Goal: Browse casually

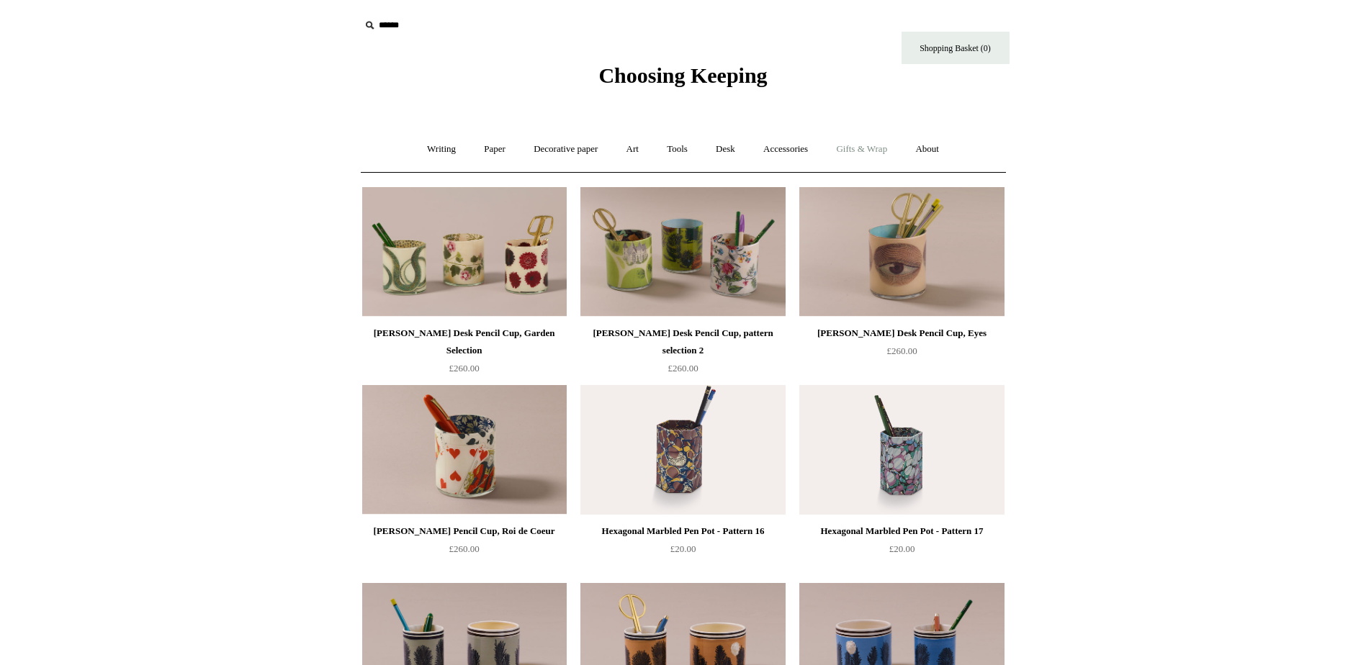
click at [896, 142] on link "Gifts & Wrap +" at bounding box center [861, 149] width 77 height 38
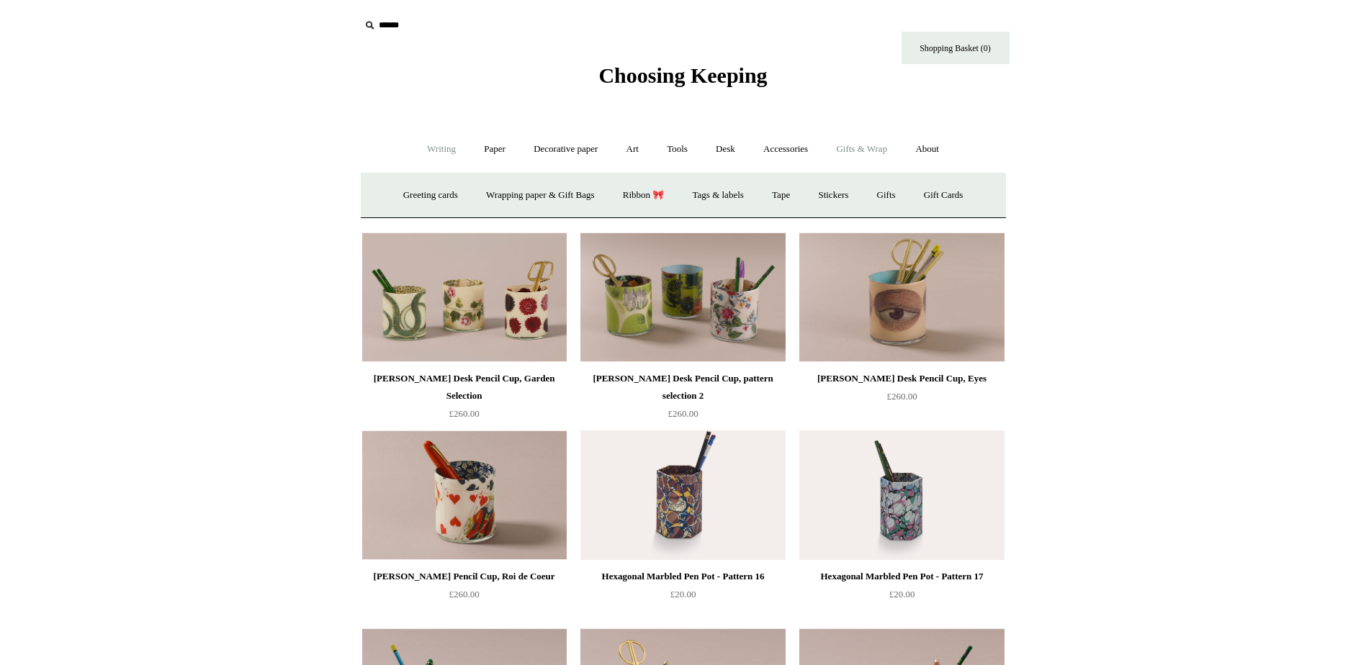
click at [432, 148] on link "Writing +" at bounding box center [441, 149] width 55 height 38
click at [483, 150] on link "Paper +" at bounding box center [495, 149] width 48 height 38
click at [431, 127] on div "Writing + Pens by brand + [GEOGRAPHIC_DATA] Lamy Ohnishi Seisakusho [GEOGRAPHIC…" at bounding box center [683, 149] width 645 height 46
click at [431, 149] on link "Writing +" at bounding box center [441, 149] width 55 height 38
click at [657, 73] on span "Choosing Keeping" at bounding box center [682, 75] width 168 height 24
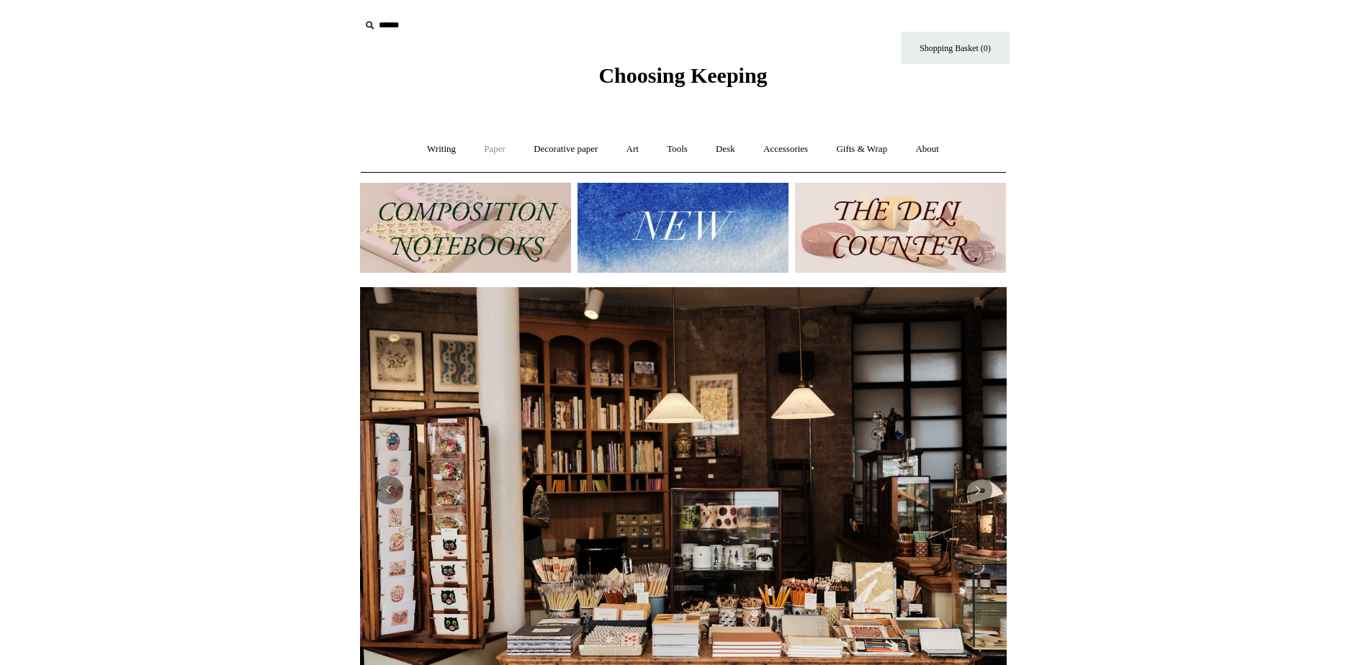
click at [499, 153] on link "Paper +" at bounding box center [495, 149] width 48 height 38
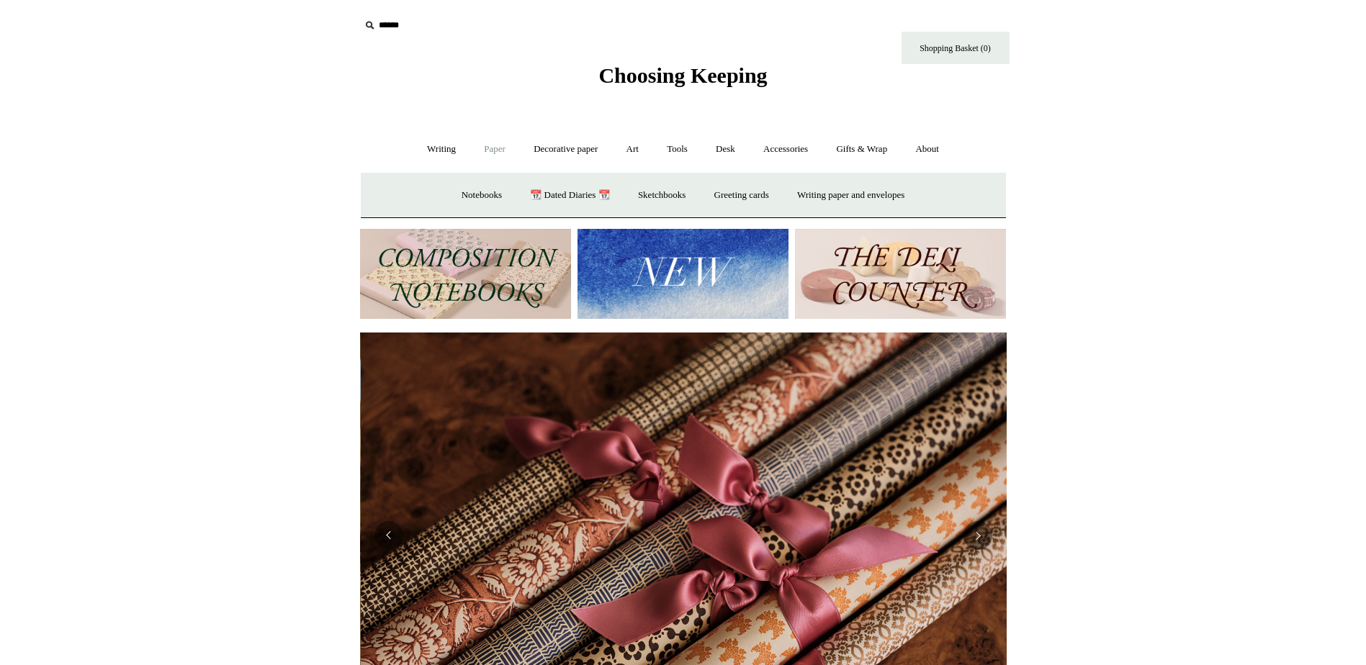
scroll to position [0, 1293]
click at [546, 142] on link "Decorative paper +" at bounding box center [565, 149] width 90 height 38
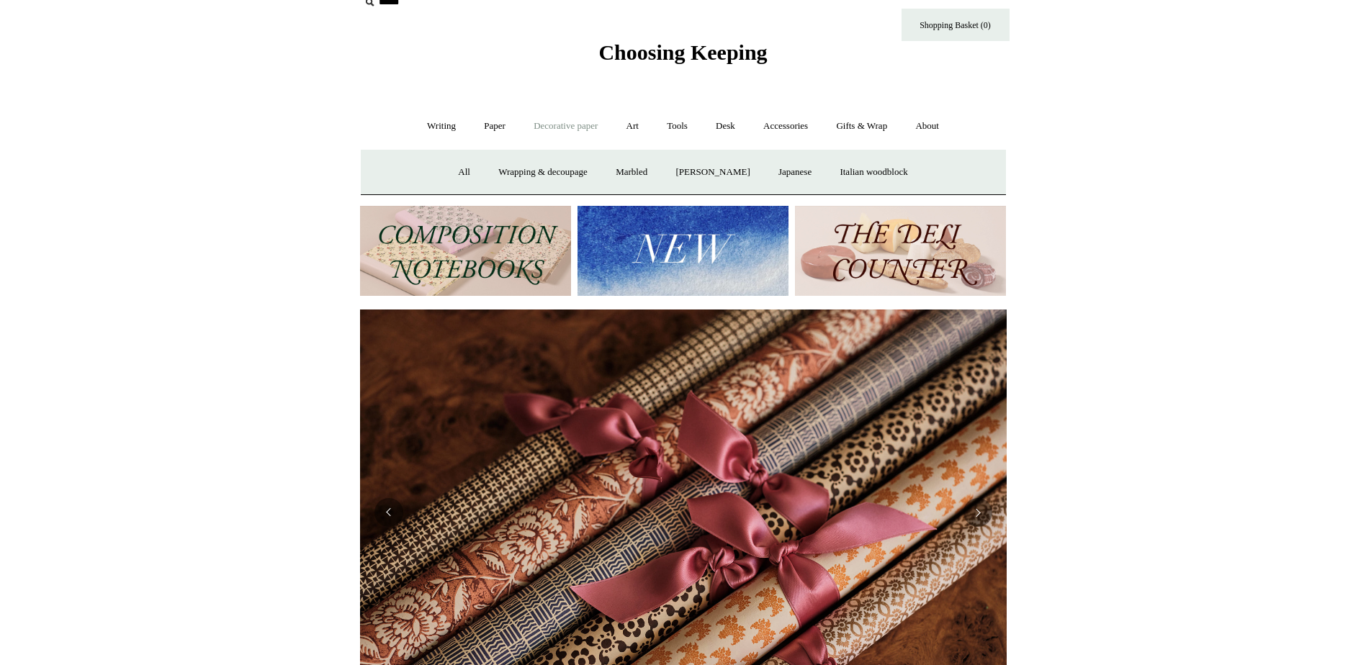
scroll to position [0, 0]
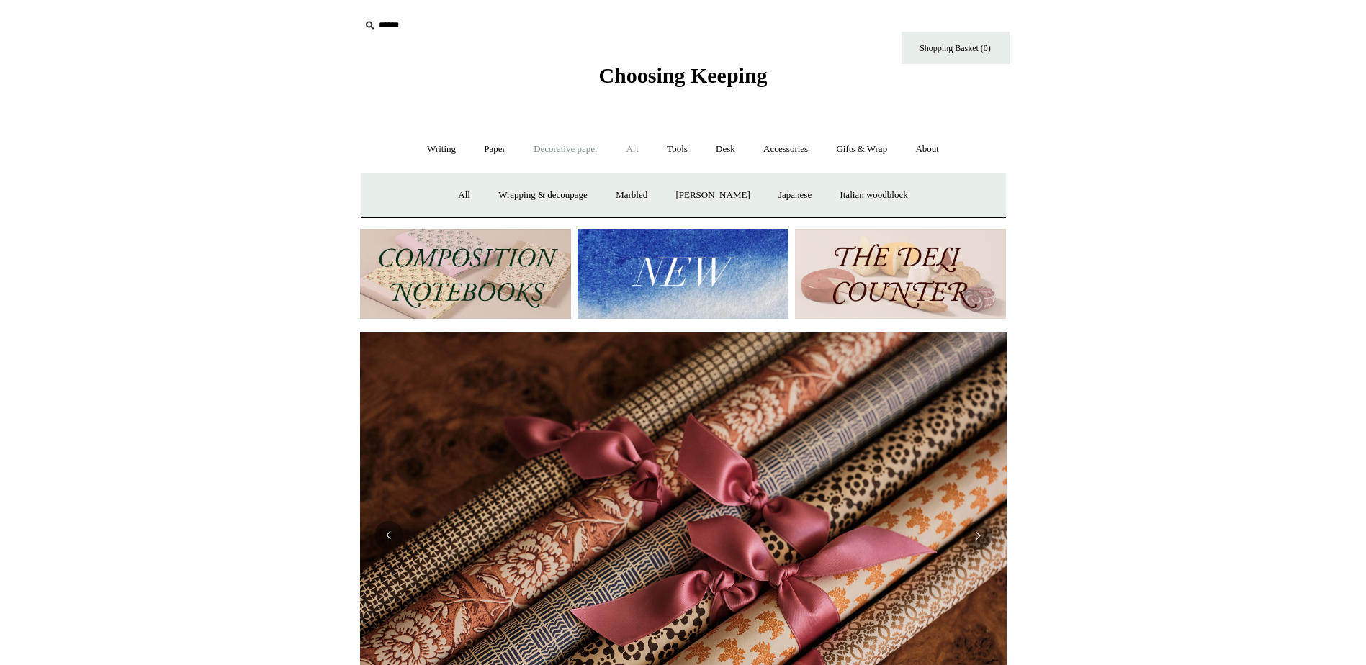
click at [631, 149] on link "Art +" at bounding box center [632, 149] width 38 height 38
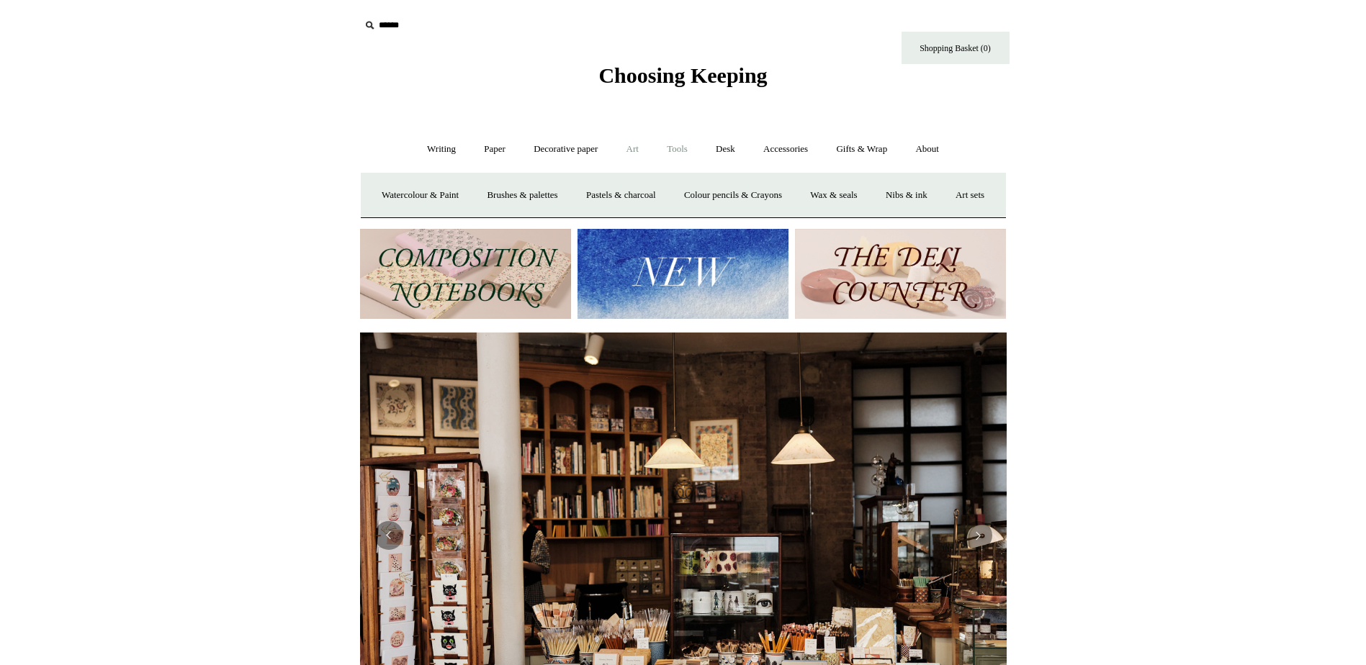
click at [681, 148] on link "Tools +" at bounding box center [677, 149] width 47 height 38
click at [444, 149] on link "Writing +" at bounding box center [441, 149] width 55 height 38
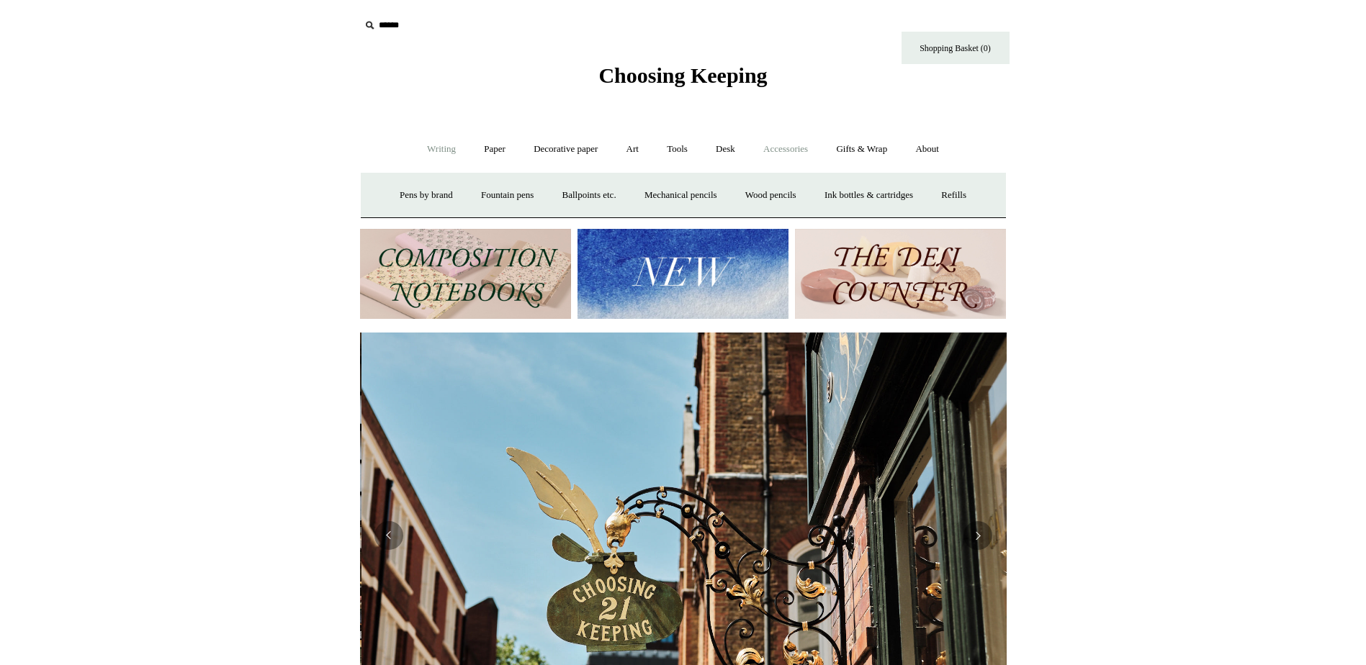
scroll to position [0, 646]
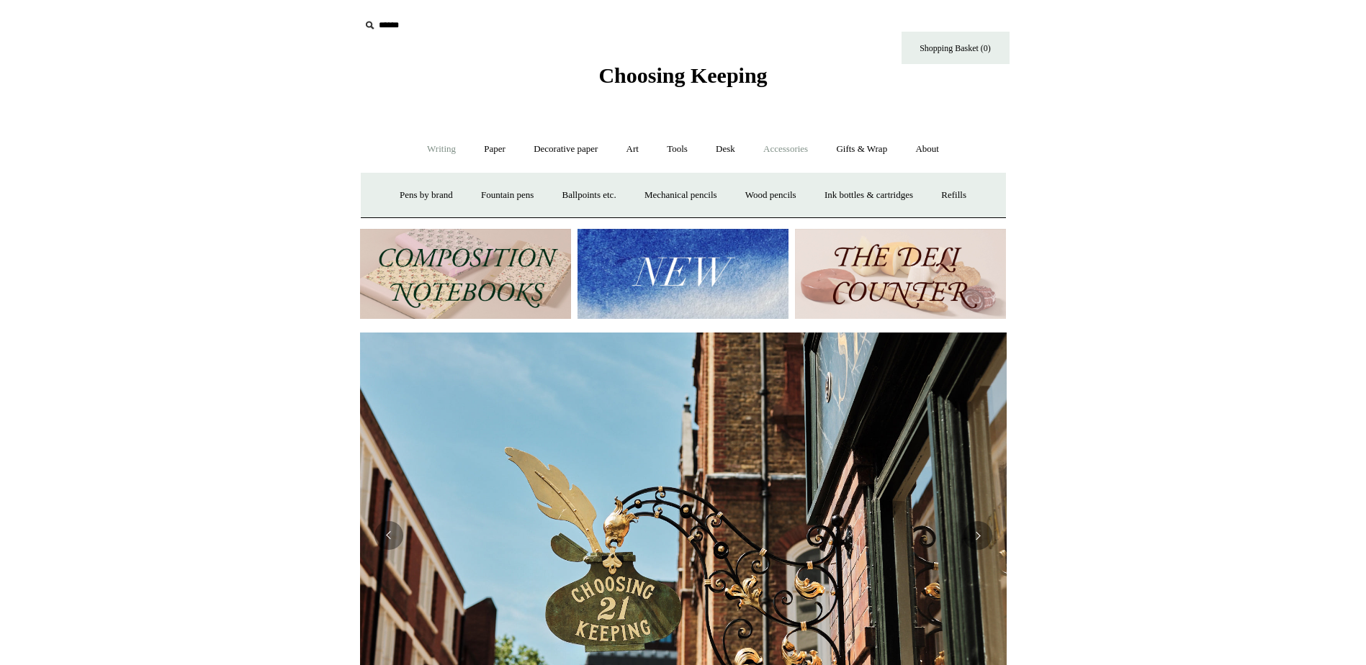
click at [802, 145] on link "Accessories +" at bounding box center [785, 149] width 71 height 38
click at [862, 153] on link "Gifts & Wrap +" at bounding box center [861, 149] width 77 height 38
click at [682, 153] on link "Tools +" at bounding box center [677, 149] width 47 height 38
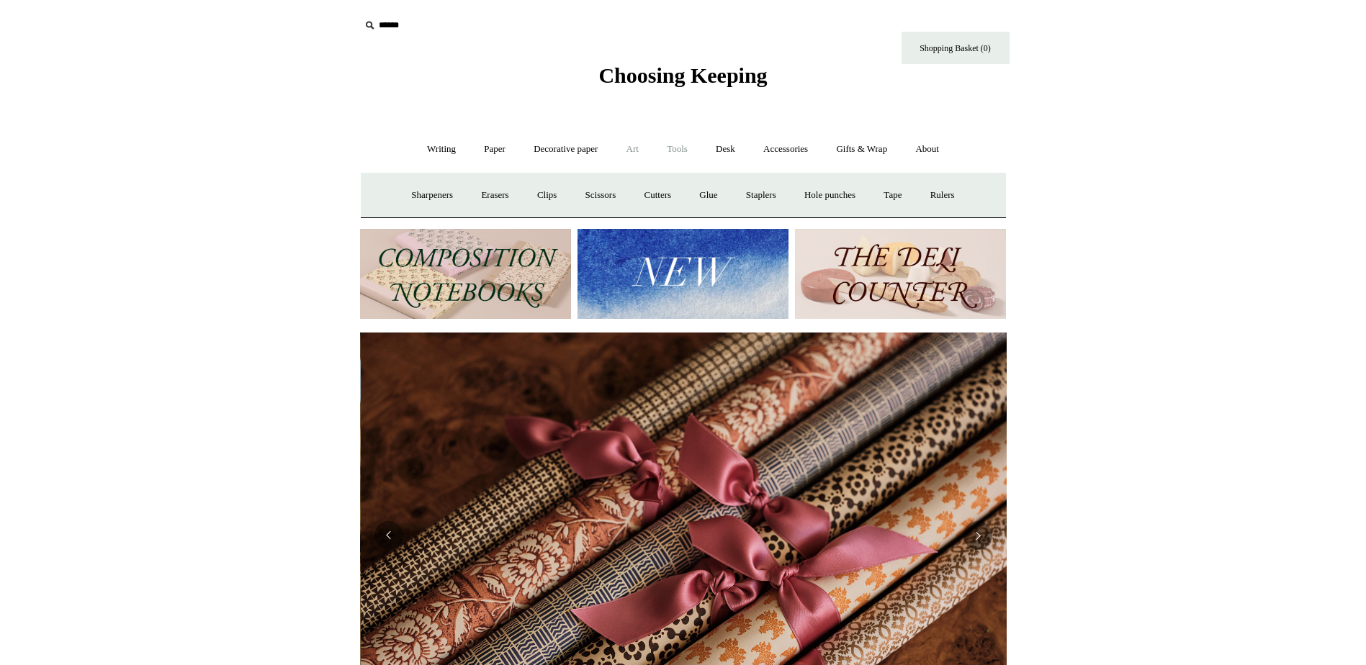
scroll to position [0, 1293]
click at [623, 149] on link "Art +" at bounding box center [632, 149] width 38 height 38
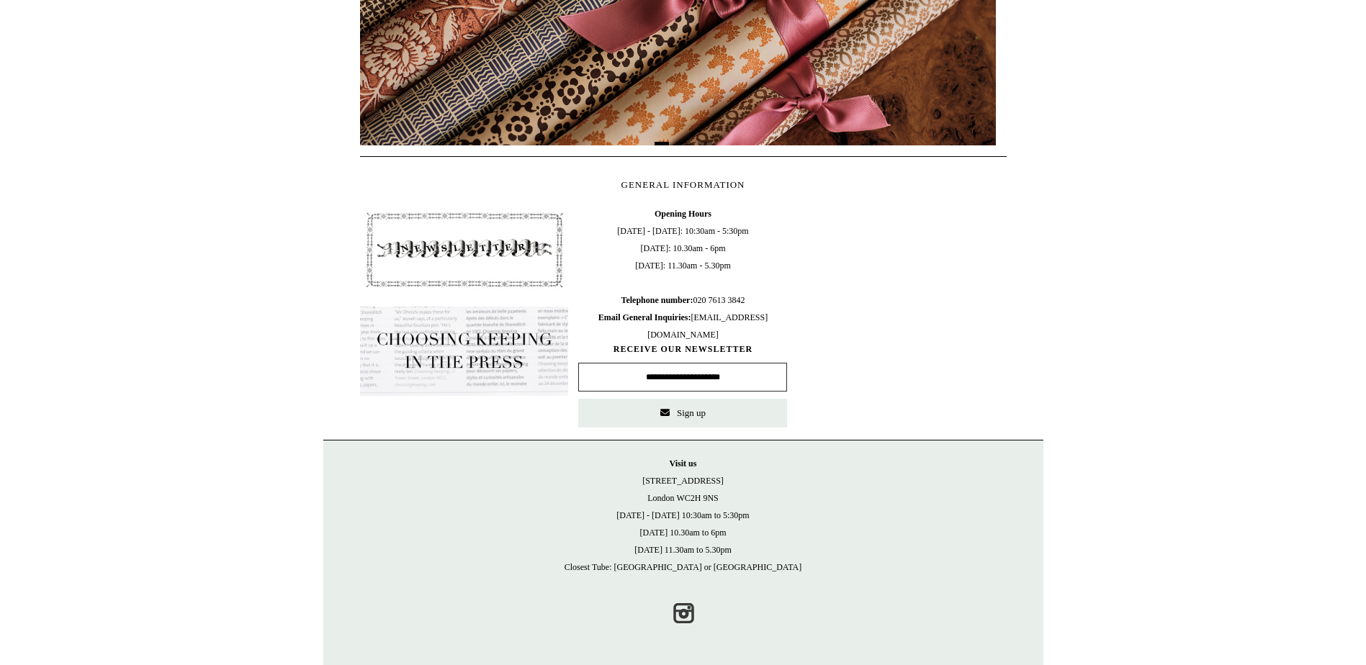
scroll to position [0, 0]
